Goal: Task Accomplishment & Management: Manage account settings

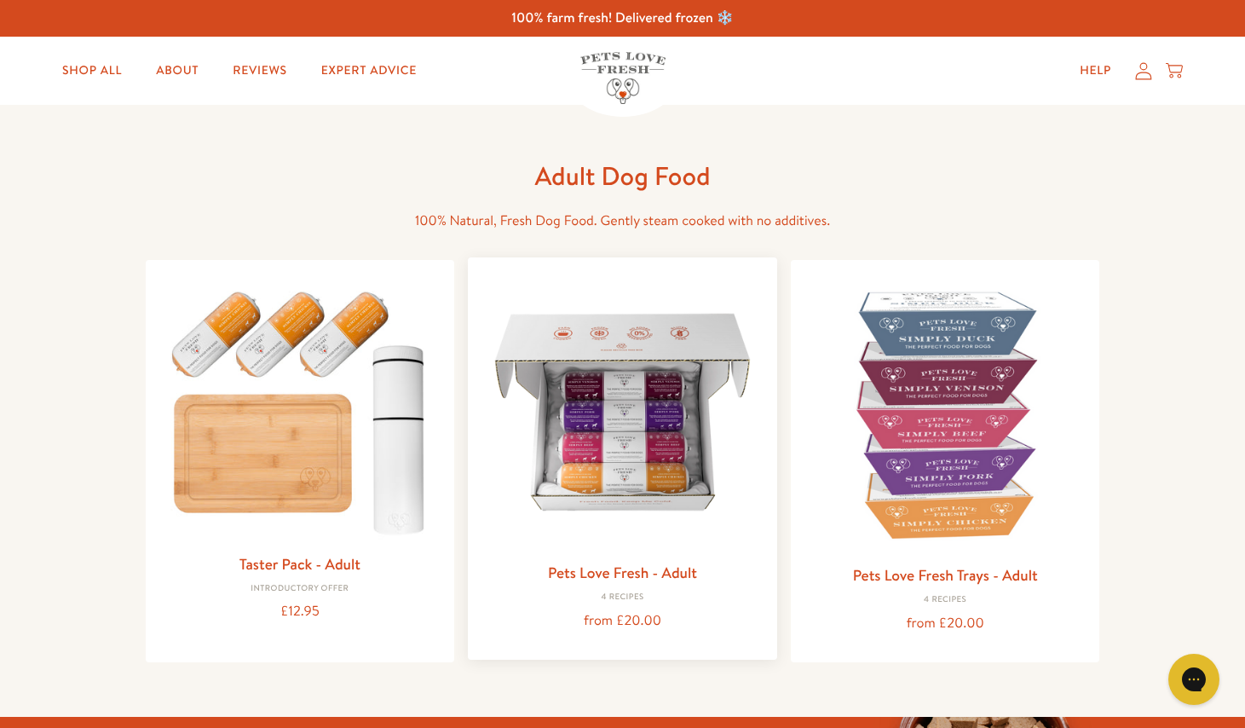
click at [603, 578] on link "Pets Love Fresh - Adult" at bounding box center [622, 571] width 149 height 21
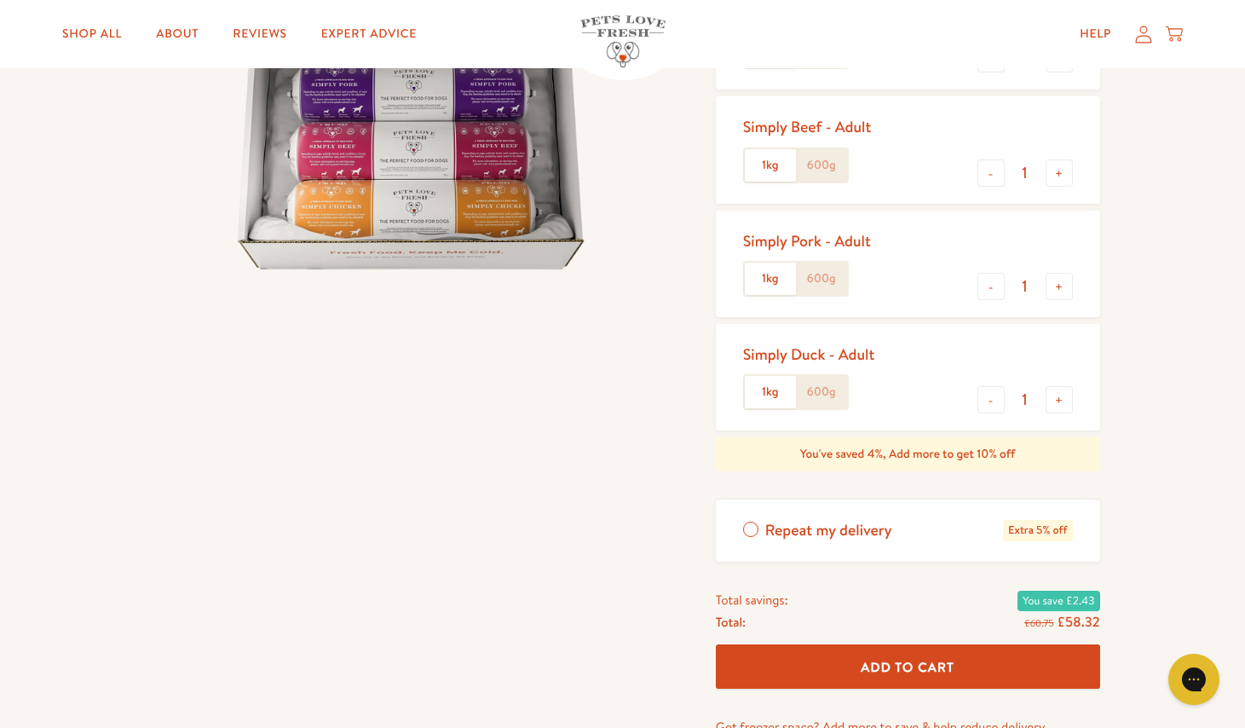
scroll to position [341, 0]
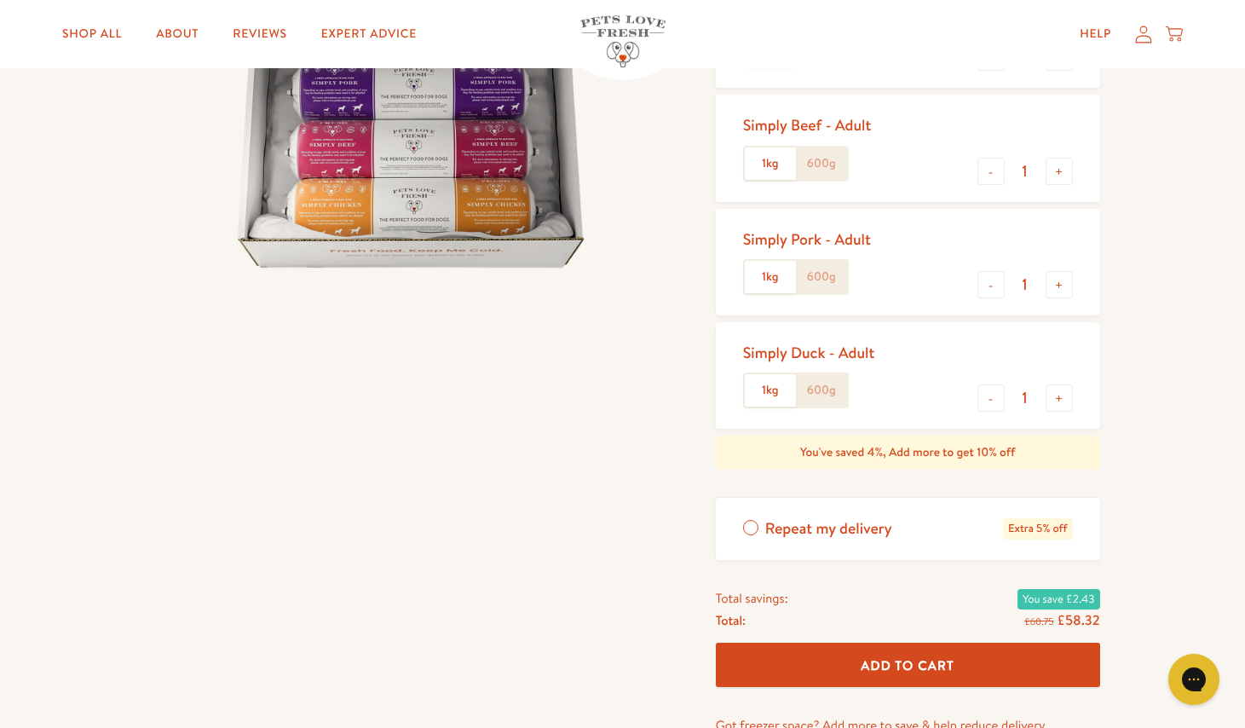
click at [1143, 31] on icon at bounding box center [1143, 34] width 17 height 18
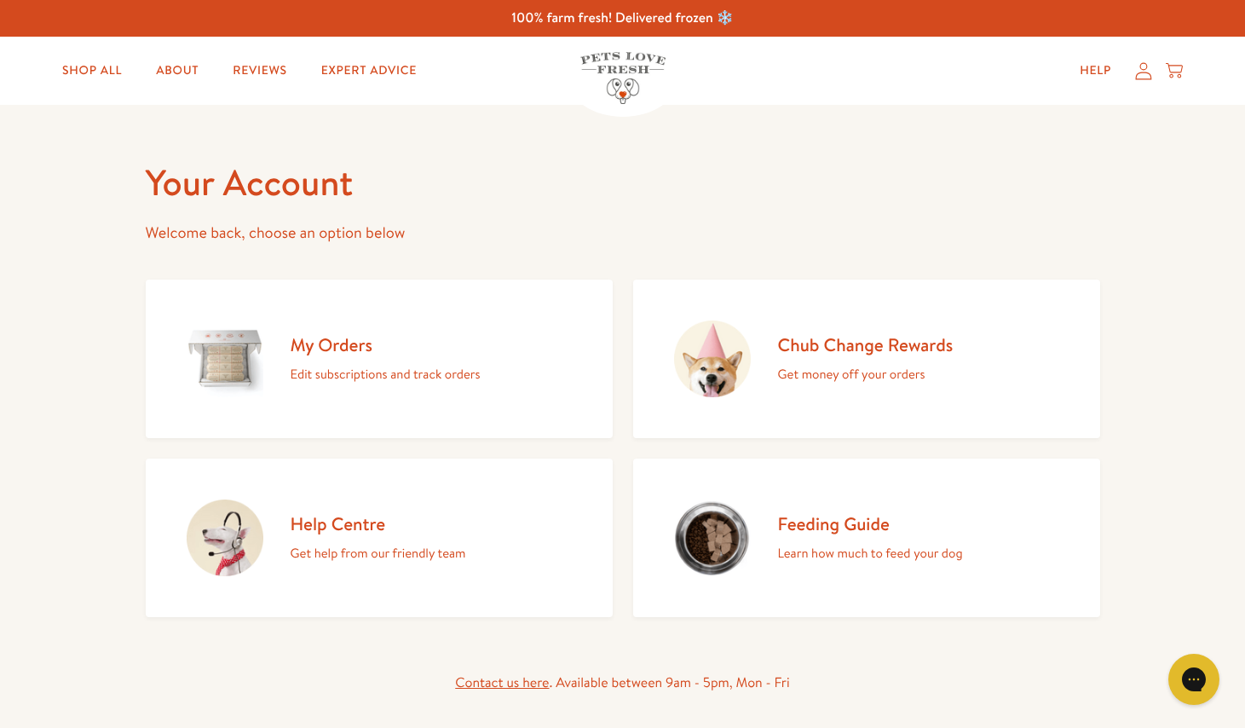
click at [311, 360] on div "My Orders Edit subscriptions and track orders" at bounding box center [386, 359] width 190 height 52
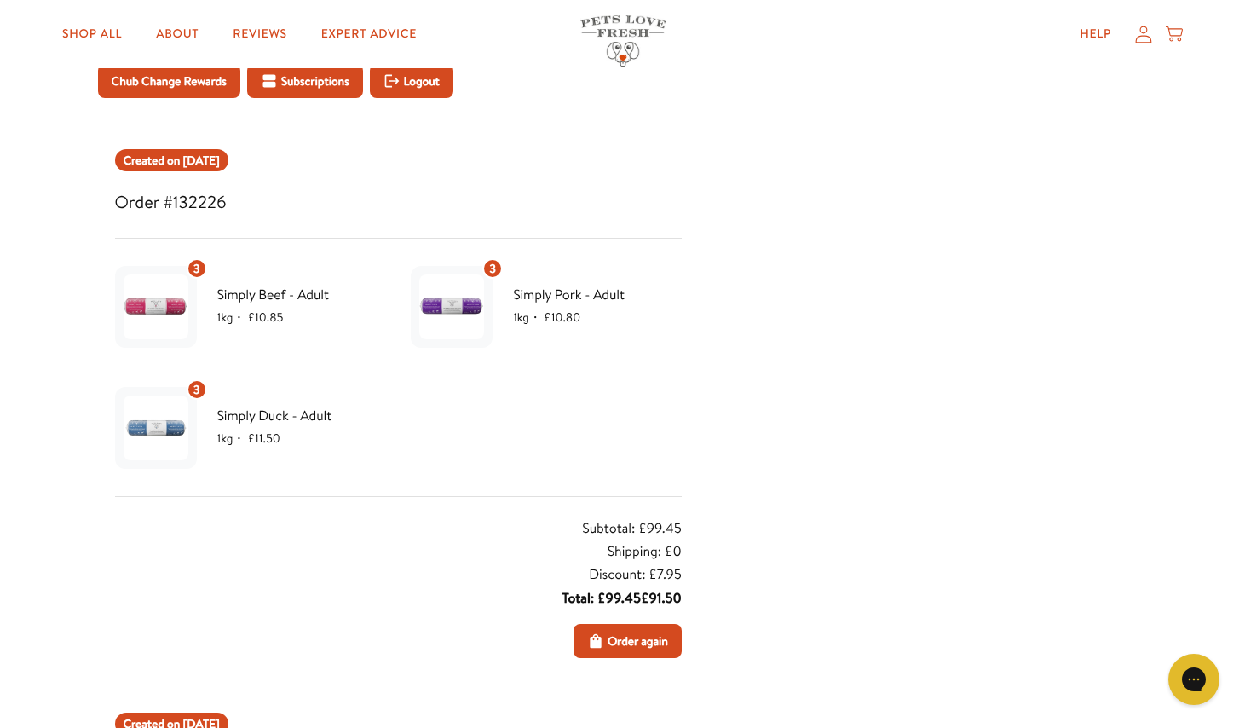
scroll to position [170, 0]
